Goal: Task Accomplishment & Management: Complete application form

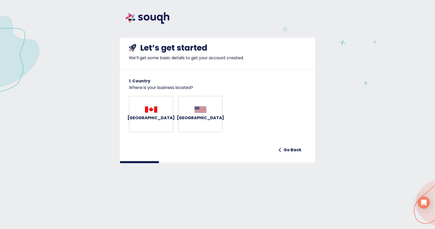
click at [161, 107] on button "Canada" at bounding box center [151, 114] width 44 height 37
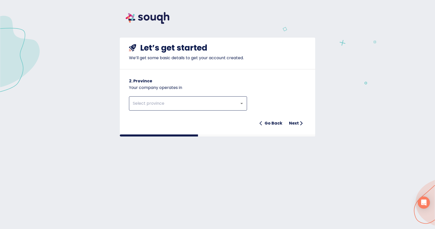
click at [166, 104] on input "text" at bounding box center [180, 104] width 99 height 10
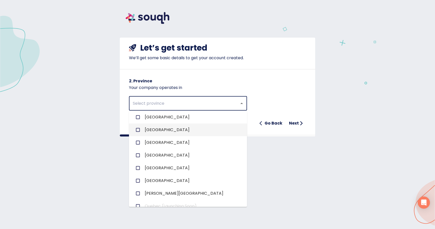
scroll to position [47, 0]
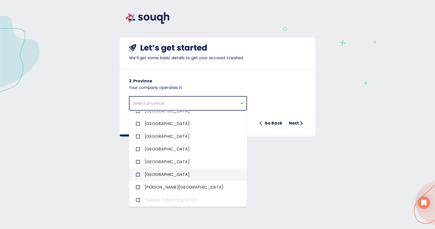
click at [166, 172] on li "Ontario" at bounding box center [188, 174] width 118 height 13
checkbox input "true"
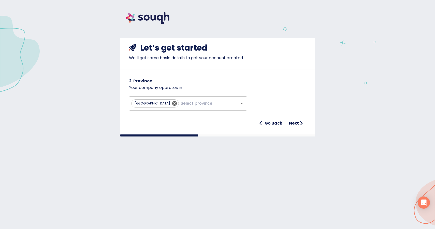
click at [265, 83] on h6 "2. Province" at bounding box center [217, 81] width 177 height 7
click at [292, 120] on h6 "Next" at bounding box center [294, 123] width 10 height 7
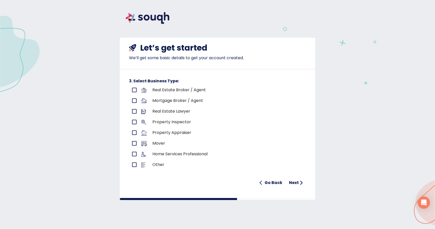
click at [130, 90] on input "primary checkbox" at bounding box center [134, 90] width 11 height 11
checkbox input "true"
click at [295, 183] on h6 "Next" at bounding box center [294, 182] width 10 height 7
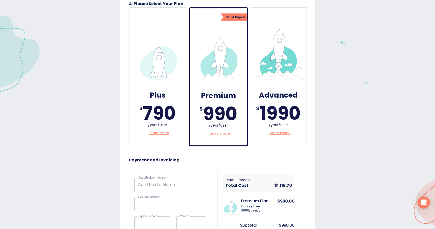
scroll to position [0, 0]
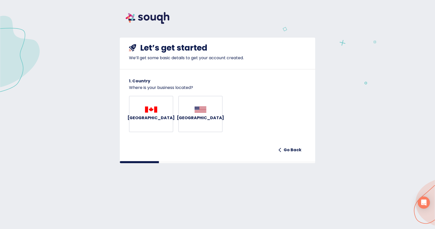
click at [146, 113] on img "button" at bounding box center [151, 110] width 12 height 6
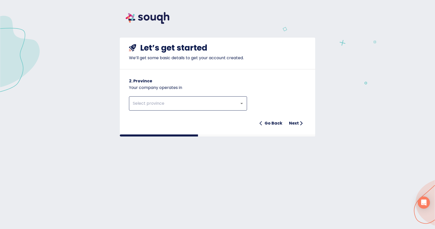
click at [150, 109] on div "​" at bounding box center [188, 103] width 118 height 14
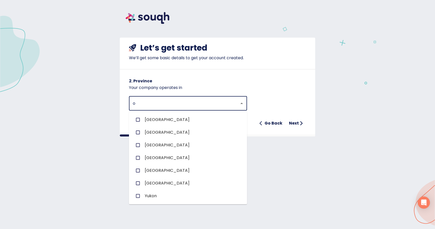
type input "on"
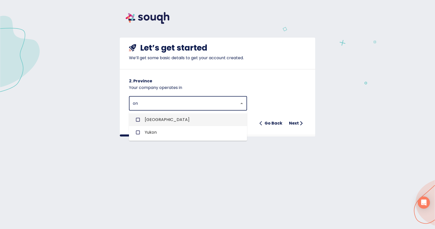
click at [176, 118] on li "Ontario" at bounding box center [188, 119] width 118 height 13
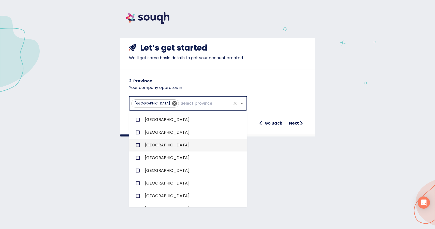
scroll to position [22, 0]
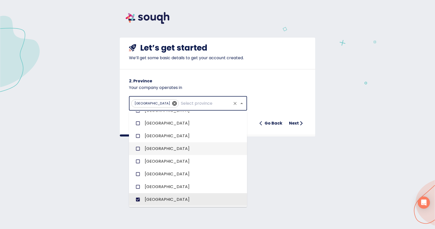
click at [274, 174] on div "Let’s get started We’ll get some basic details to get your account created. 2. …" at bounding box center [217, 117] width 435 height 235
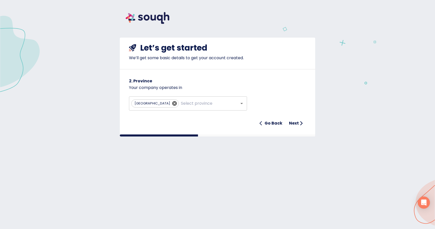
click at [297, 123] on h6 "Next" at bounding box center [294, 123] width 10 height 7
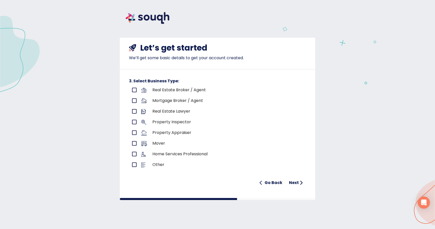
click at [170, 91] on p "Real Estate Broker / Agent" at bounding box center [217, 90] width 131 height 6
click at [135, 89] on input "primary checkbox" at bounding box center [134, 90] width 11 height 11
checkbox input "true"
click at [292, 181] on h6 "Next" at bounding box center [294, 182] width 10 height 7
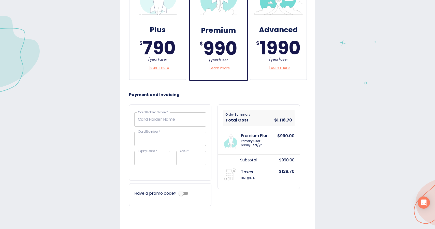
scroll to position [144, 0]
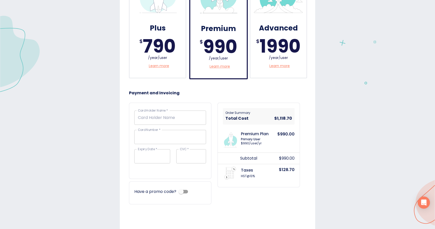
click at [185, 190] on input "checkbox" at bounding box center [180, 192] width 29 height 10
checkbox input "true"
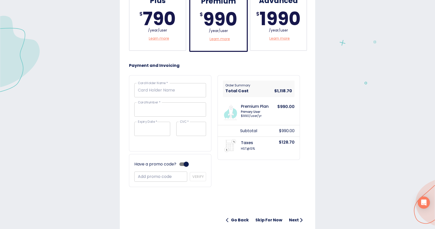
scroll to position [193, 0]
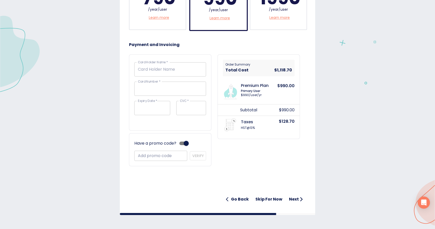
click at [276, 198] on h6 "Skip for now" at bounding box center [268, 199] width 27 height 7
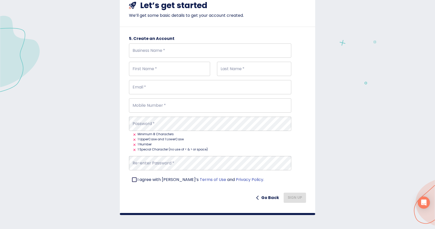
scroll to position [0, 0]
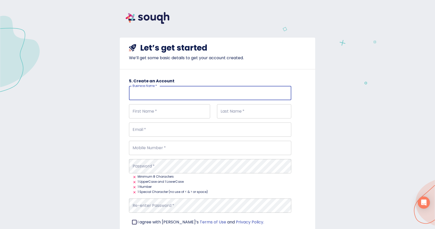
click at [163, 93] on input "Business Name   *" at bounding box center [210, 93] width 162 height 14
type input "[PERSON_NAME]"
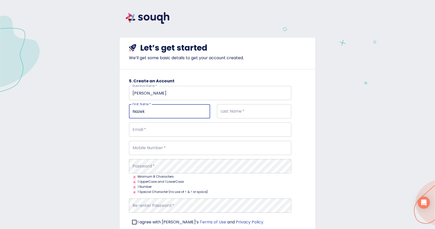
type input "Nazek"
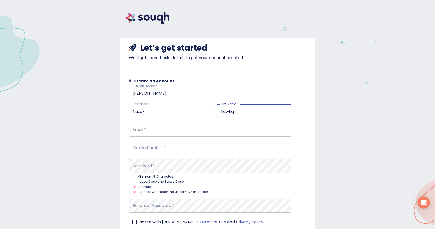
type input "Tawfiq"
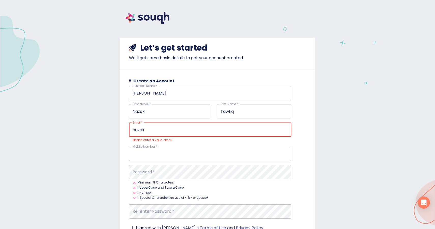
type input "[EMAIL_ADDRESS][DOMAIN_NAME]"
type input "647-673-7662"
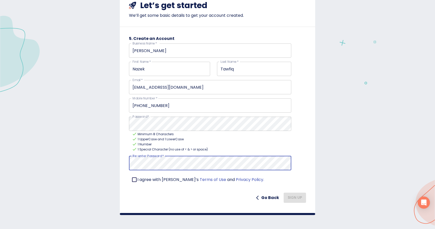
scroll to position [42, 0]
click at [131, 183] on input "checkbox" at bounding box center [134, 180] width 11 height 11
checkbox input "true"
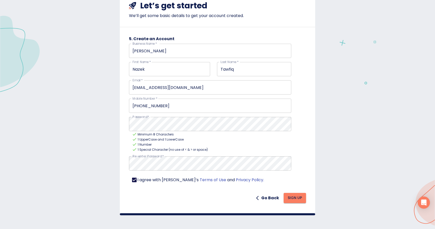
click at [289, 201] on button "Sign Up" at bounding box center [294, 198] width 22 height 10
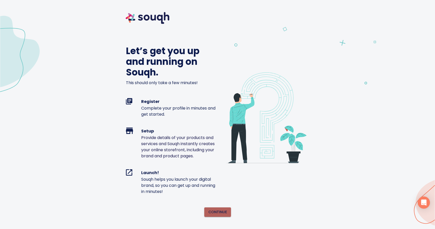
click at [209, 212] on span "Continue" at bounding box center [217, 212] width 19 height 6
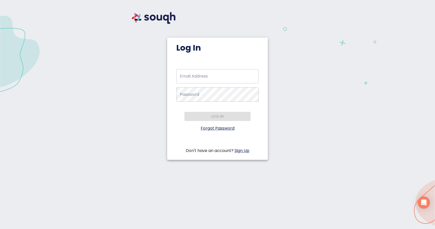
click at [223, 75] on input "Email Address   *" at bounding box center [217, 76] width 82 height 14
type input "[EMAIL_ADDRESS][DOMAIN_NAME]"
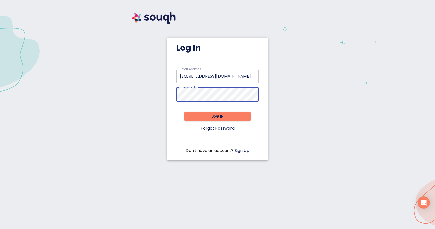
click at [217, 115] on span "Log in" at bounding box center [217, 116] width 58 height 6
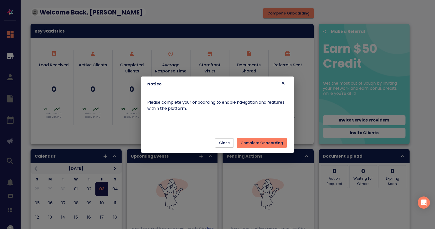
click at [263, 146] on button "Complete Onboarding" at bounding box center [262, 143] width 50 height 10
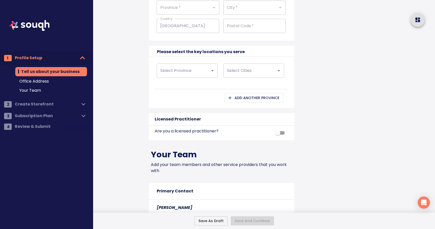
scroll to position [494, 0]
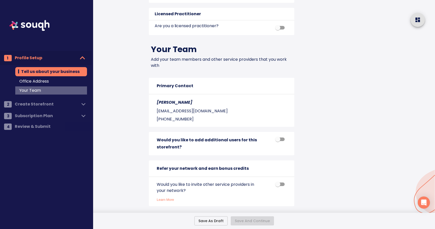
click at [36, 92] on span "Your Team" at bounding box center [51, 90] width 64 height 6
